Goal: Information Seeking & Learning: Learn about a topic

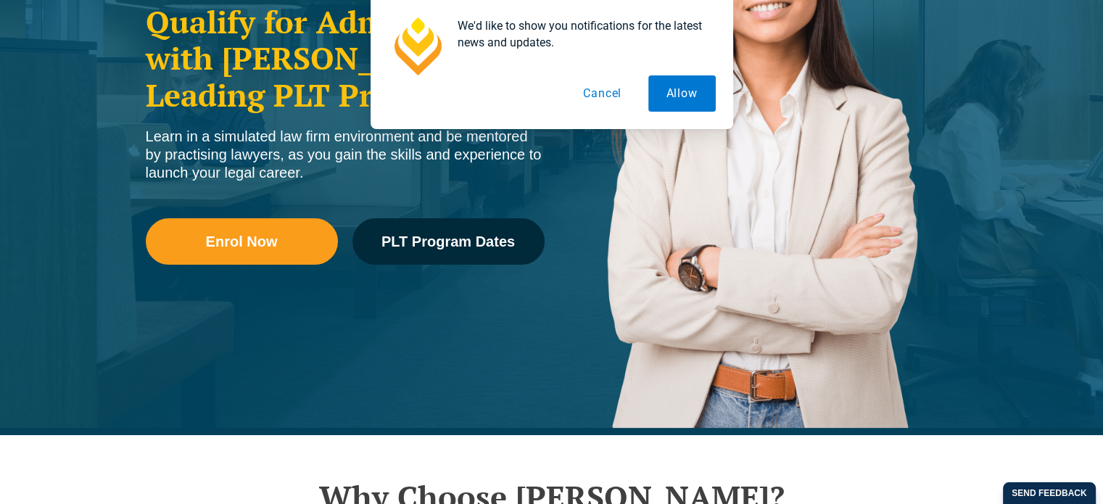
scroll to position [363, 0]
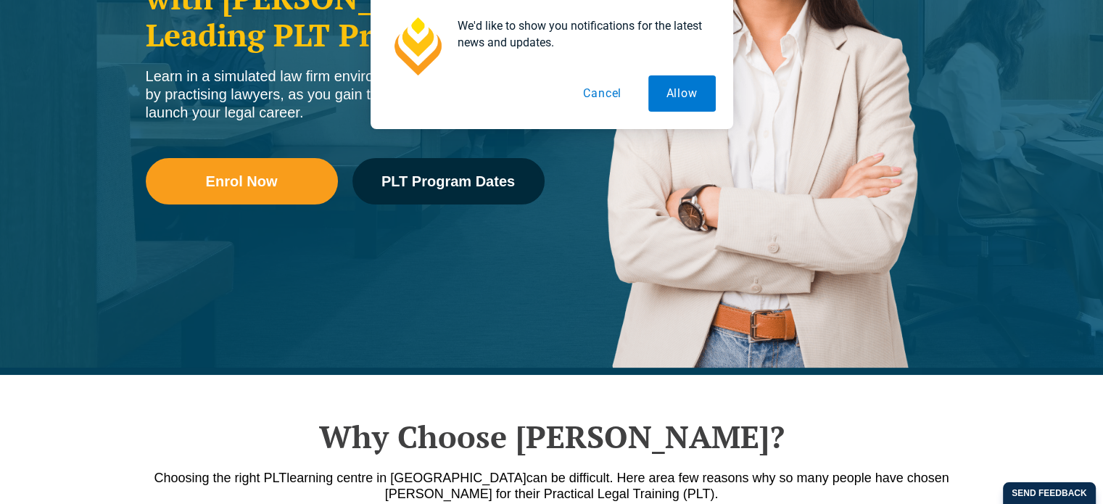
click at [613, 98] on button "Cancel" at bounding box center [602, 93] width 75 height 36
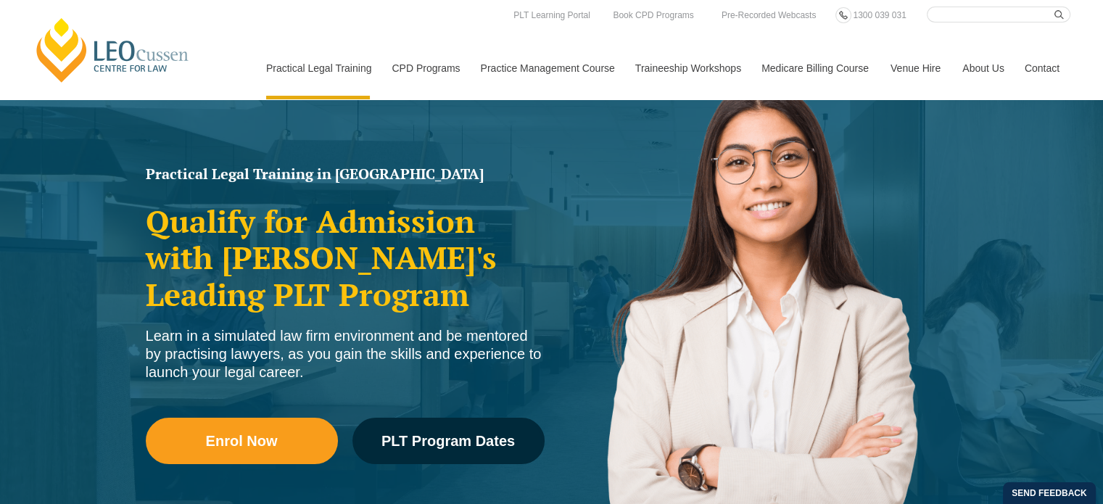
scroll to position [73, 0]
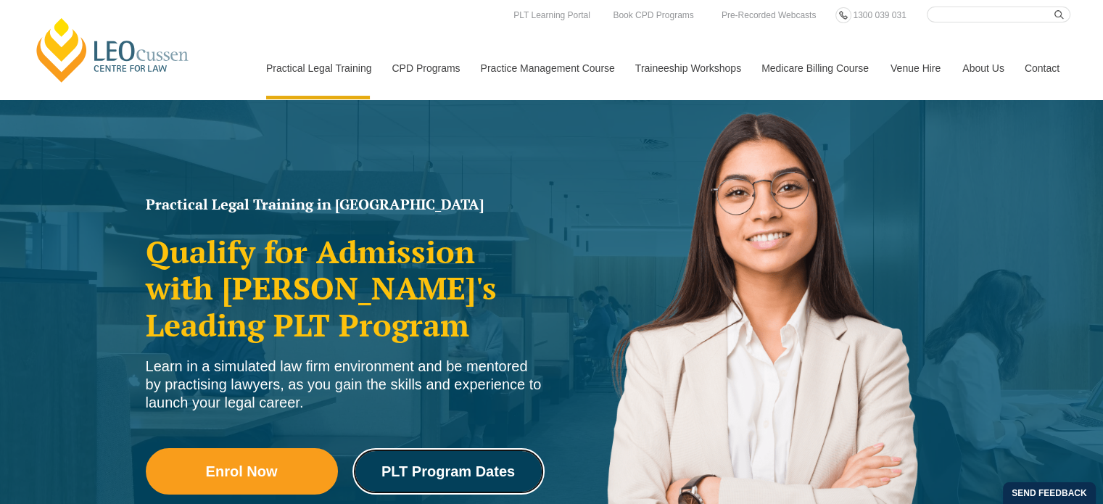
click at [467, 472] on span "PLT Program Dates" at bounding box center [447, 471] width 133 height 15
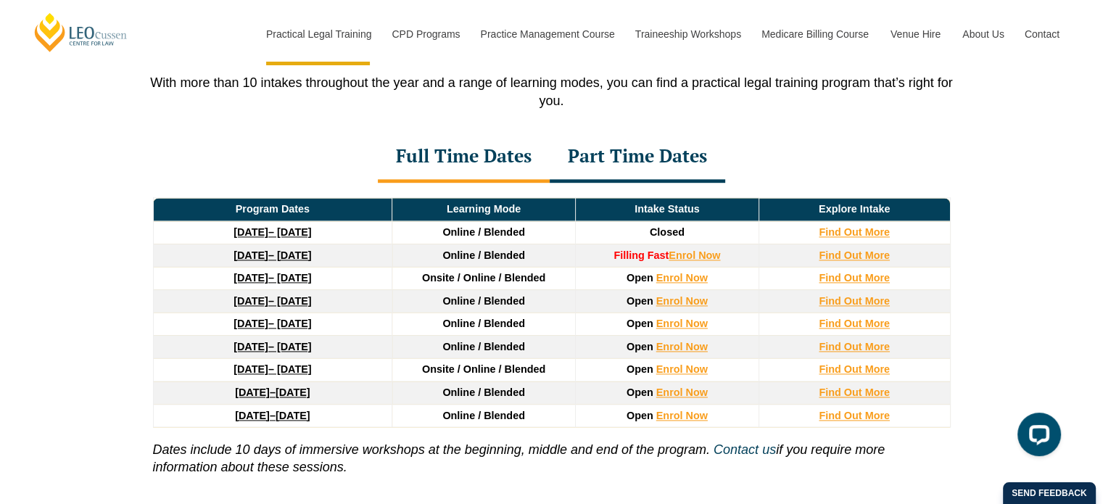
scroll to position [2035, 0]
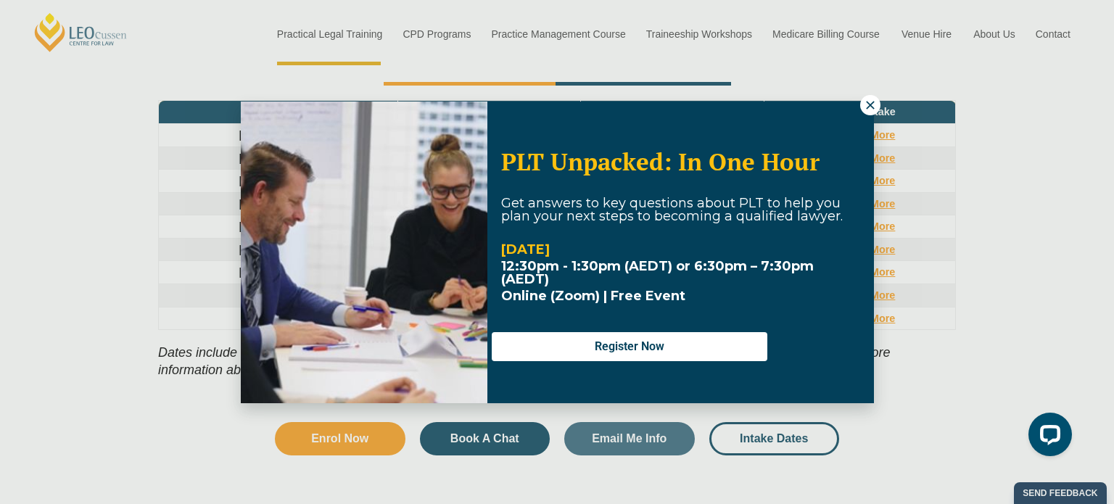
click at [869, 99] on icon at bounding box center [870, 105] width 13 height 13
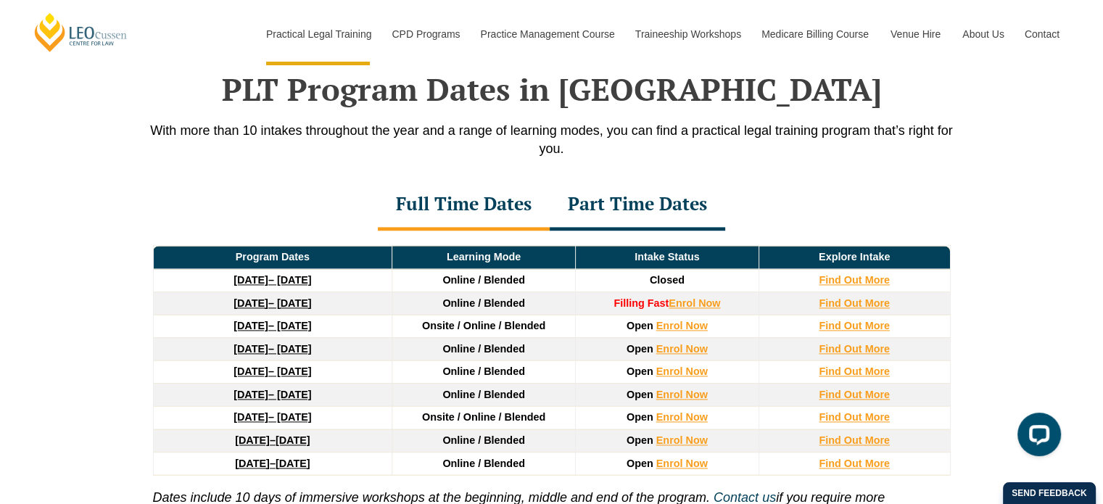
click at [672, 199] on div "Part Time Dates" at bounding box center [637, 205] width 175 height 51
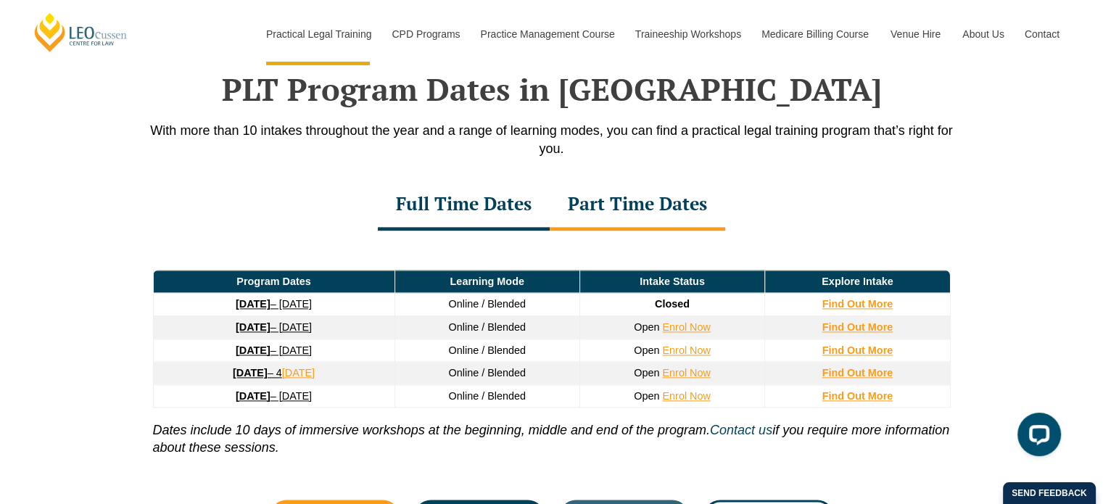
scroll to position [1962, 0]
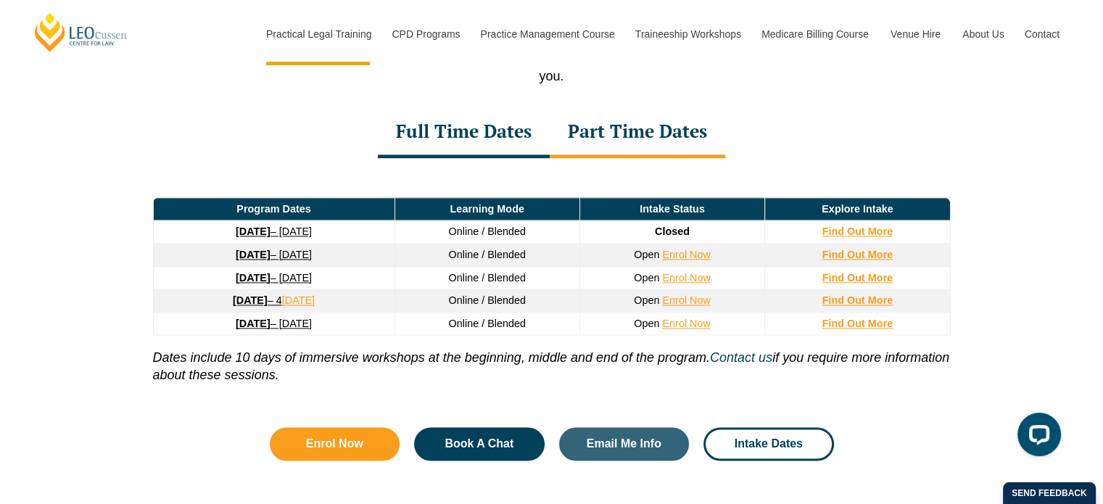
click at [1022, 173] on div "PLT Program Dates in [GEOGRAPHIC_DATA] With more than 10 intakes throughout the…" at bounding box center [551, 222] width 1103 height 592
